Goal: Navigation & Orientation: Find specific page/section

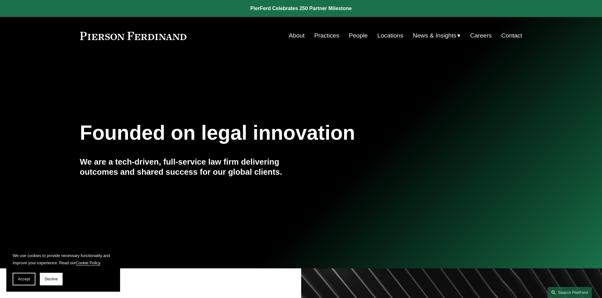
click at [326, 35] on link "Practices" at bounding box center [326, 36] width 25 height 12
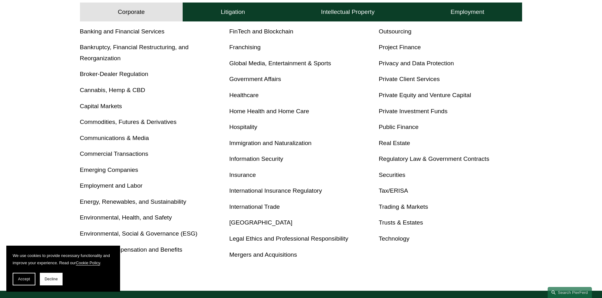
scroll to position [292, 0]
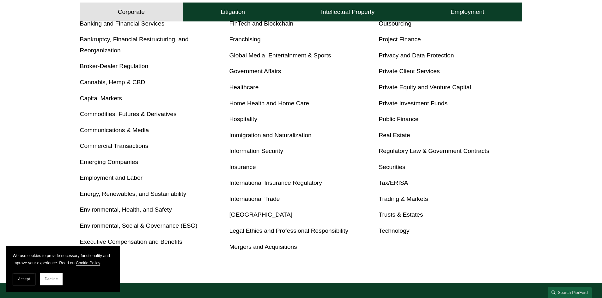
click at [400, 144] on div "Antitrust Banking and Financial Services Bankruptcy, Financial Restructuring, a…" at bounding box center [301, 127] width 442 height 250
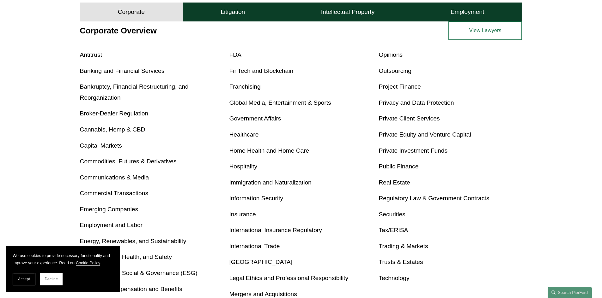
scroll to position [261, 0]
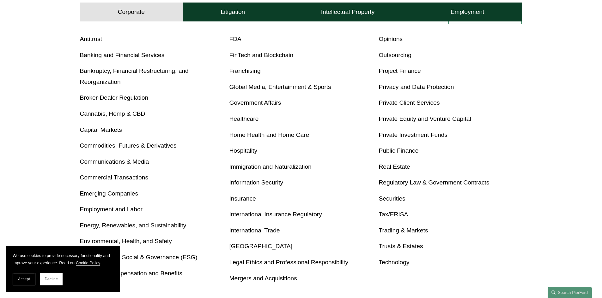
click at [394, 164] on link "Real Estate" at bounding box center [393, 167] width 31 height 7
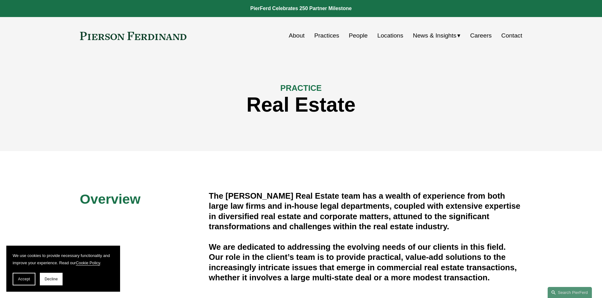
click at [356, 34] on link "People" at bounding box center [358, 36] width 19 height 12
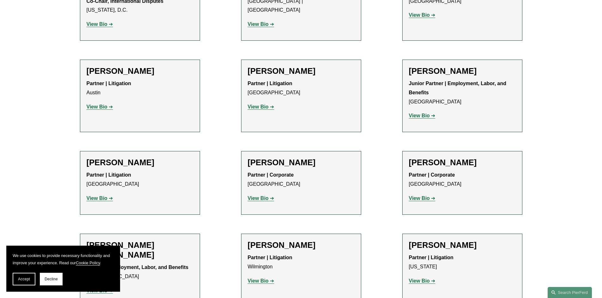
scroll to position [1405, 0]
